Goal: Contribute content

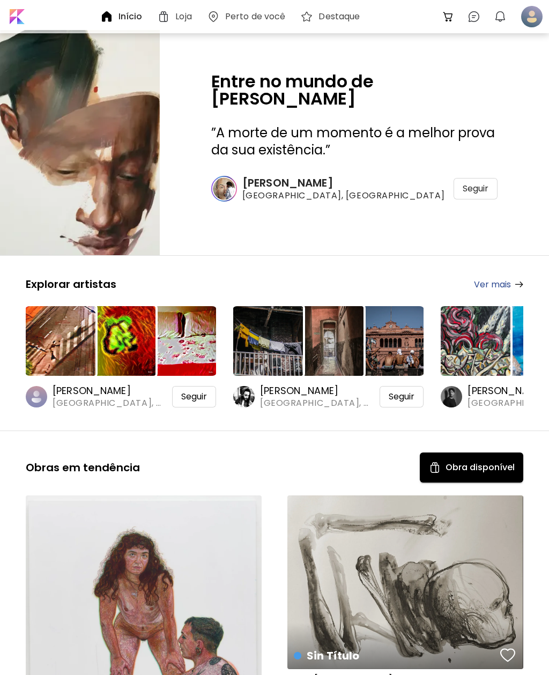
click at [533, 17] on div at bounding box center [532, 17] width 24 height 24
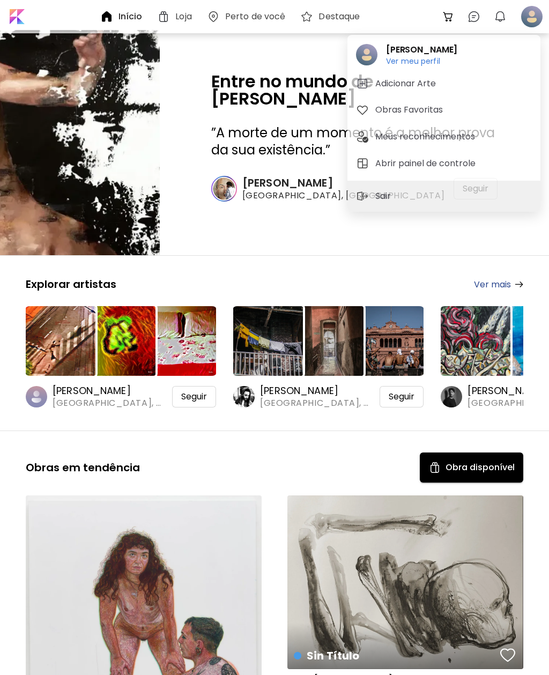
click at [422, 86] on h5 "Adicionar Arte" at bounding box center [408, 83] width 64 height 13
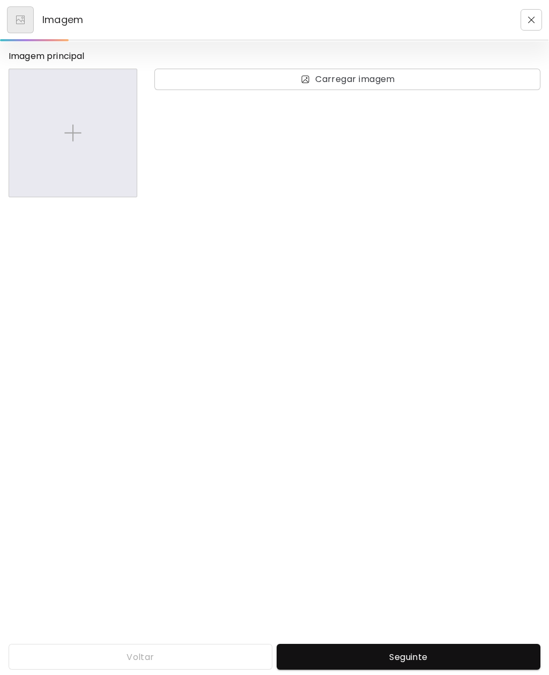
click at [68, 136] on img at bounding box center [72, 132] width 17 height 17
click at [0, 0] on input "file" at bounding box center [0, 0] width 0 height 0
click at [431, 77] on span "Carregar imagem" at bounding box center [347, 79] width 369 height 13
click at [0, 0] on input "Carregar imagem" at bounding box center [0, 0] width 0 height 0
click at [72, 135] on img at bounding box center [72, 132] width 17 height 17
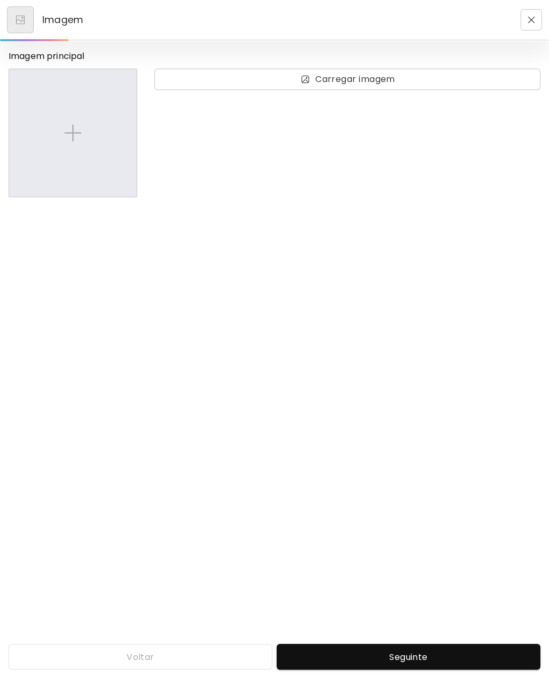
click at [0, 0] on input "file" at bounding box center [0, 0] width 0 height 0
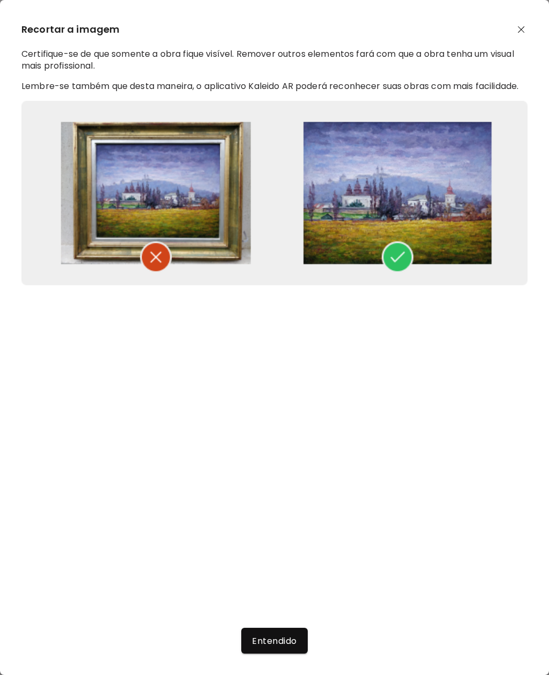
click at [280, 638] on span "Entendido" at bounding box center [274, 641] width 45 height 11
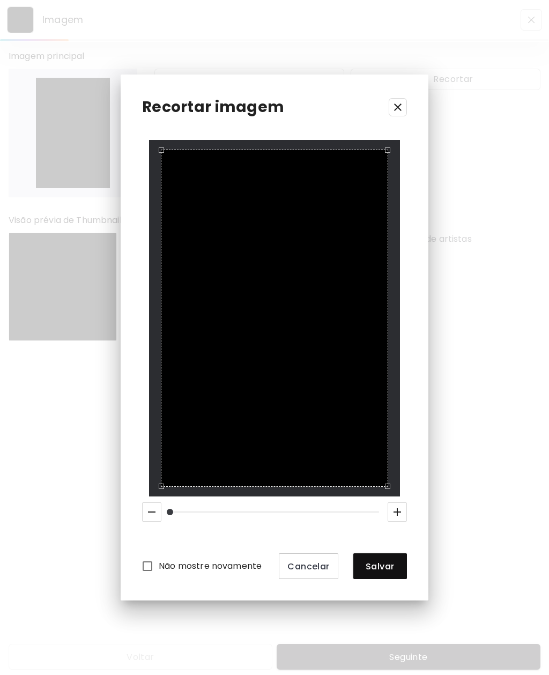
click at [395, 572] on span "Salvar" at bounding box center [380, 566] width 36 height 11
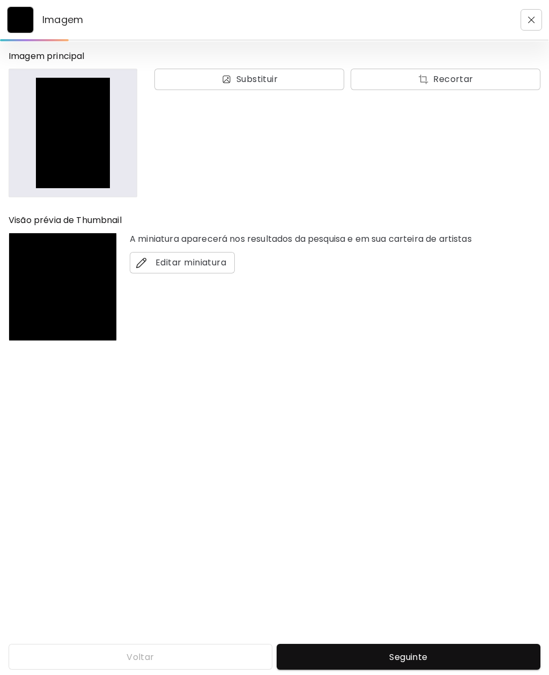
click at [63, 131] on img at bounding box center [73, 133] width 111 height 111
